Goal: Task Accomplishment & Management: Manage account settings

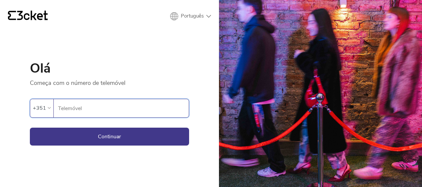
click at [79, 104] on input "Telemóvel" at bounding box center [123, 108] width 131 height 18
type input "926162084"
click at [30, 128] on button "Continuar" at bounding box center [109, 137] width 159 height 18
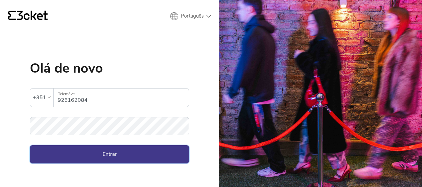
click at [74, 155] on button "Entrar" at bounding box center [109, 154] width 159 height 18
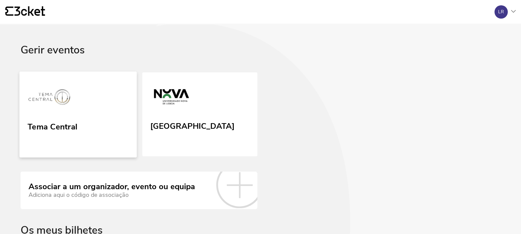
click at [108, 128] on link "Tema Central" at bounding box center [78, 114] width 117 height 86
